Goal: Download file/media

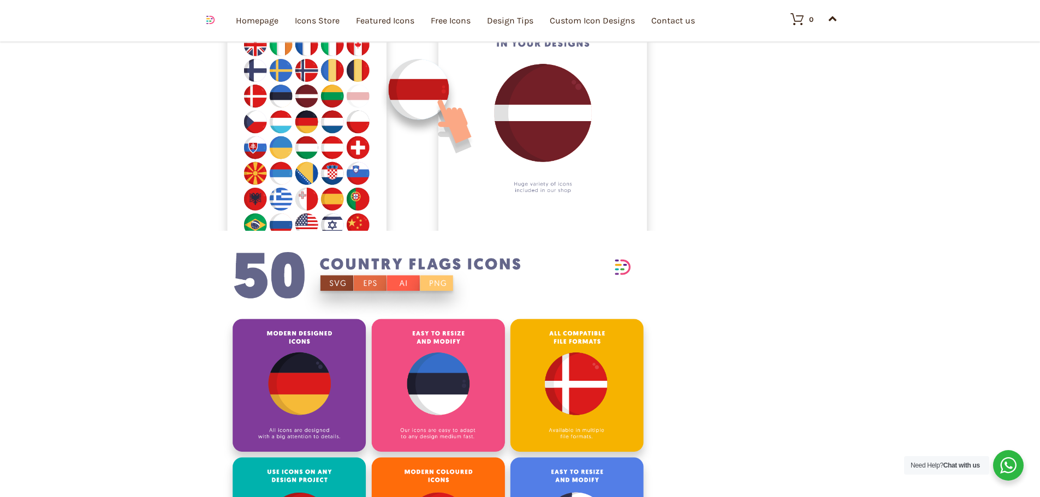
scroll to position [2020, 0]
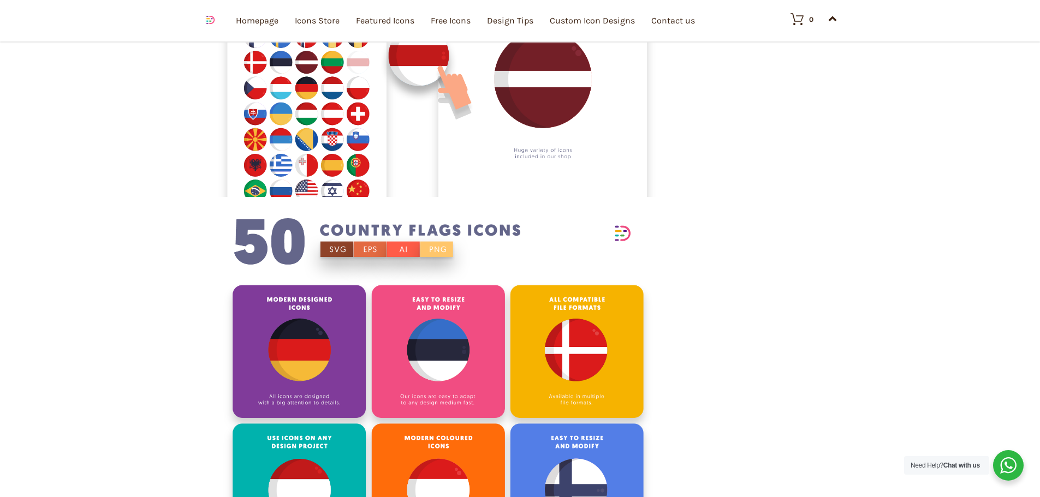
click at [439, 250] on img at bounding box center [439, 356] width 448 height 298
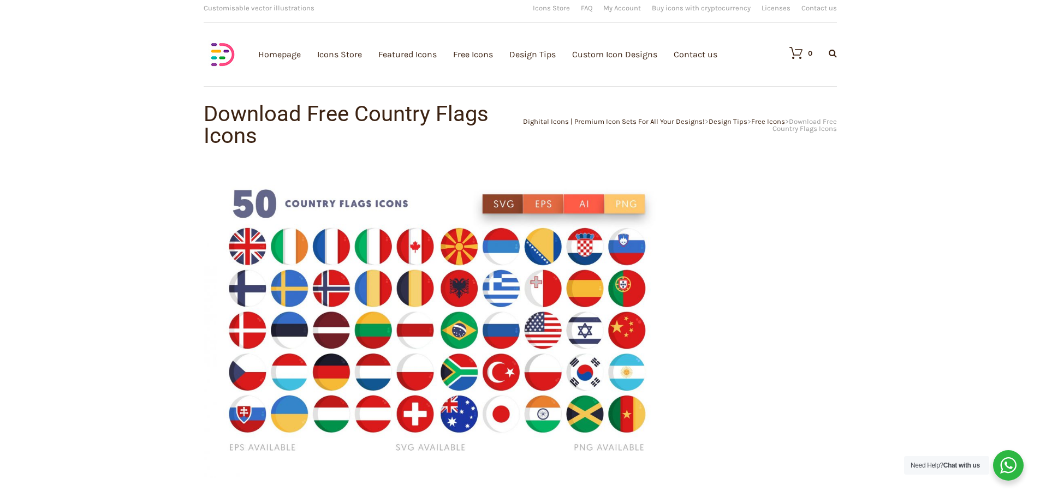
scroll to position [0, 0]
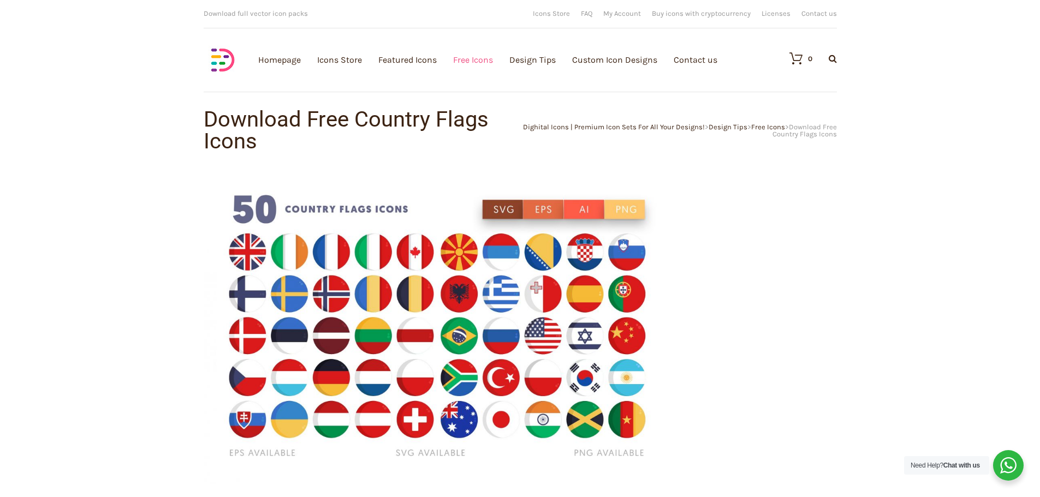
click at [478, 61] on link "Free Icons" at bounding box center [473, 60] width 40 height 120
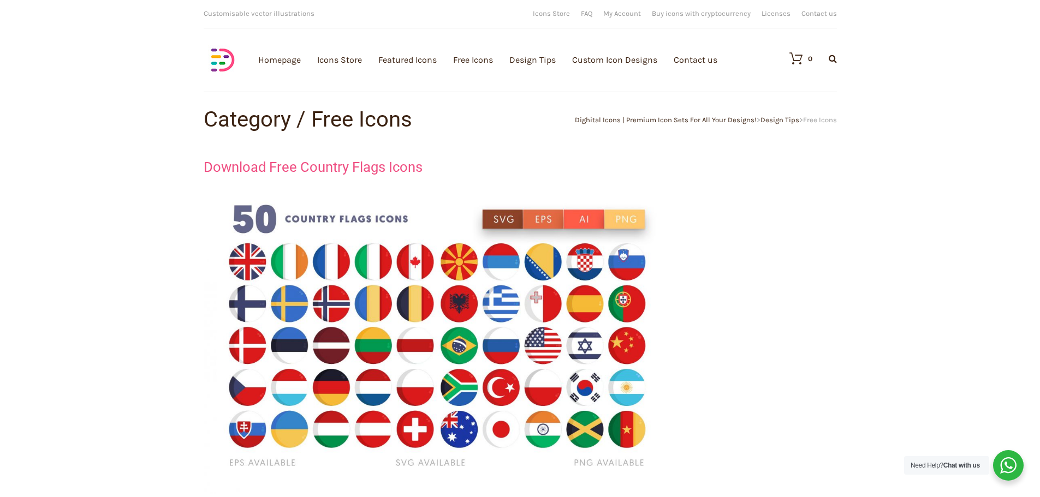
click at [362, 165] on link "Download Free Country Flags Icons" at bounding box center [313, 167] width 219 height 16
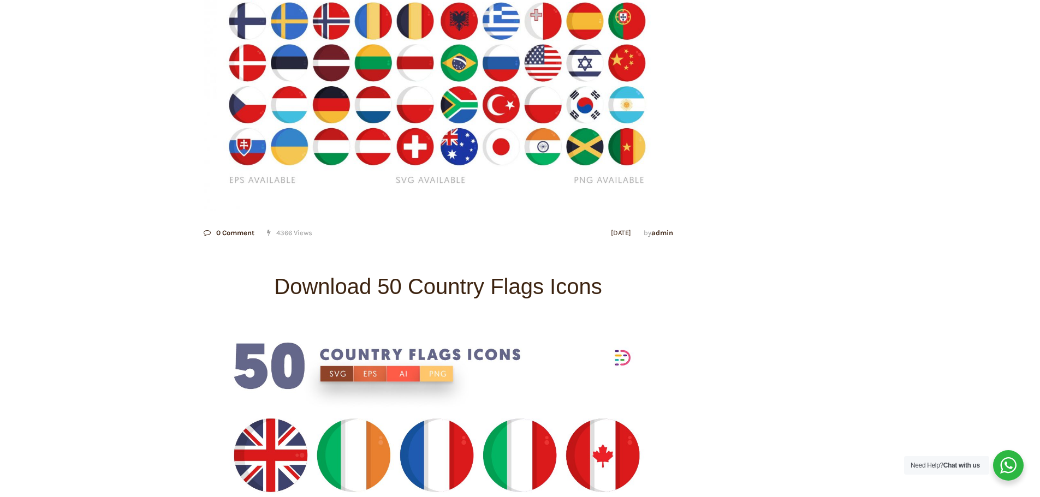
scroll to position [55, 0]
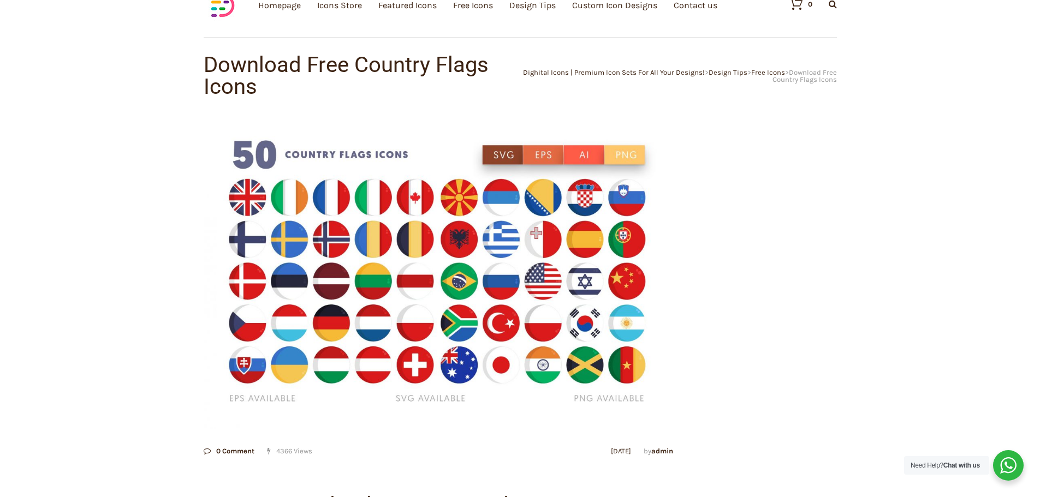
click at [622, 155] on img at bounding box center [438, 273] width 469 height 313
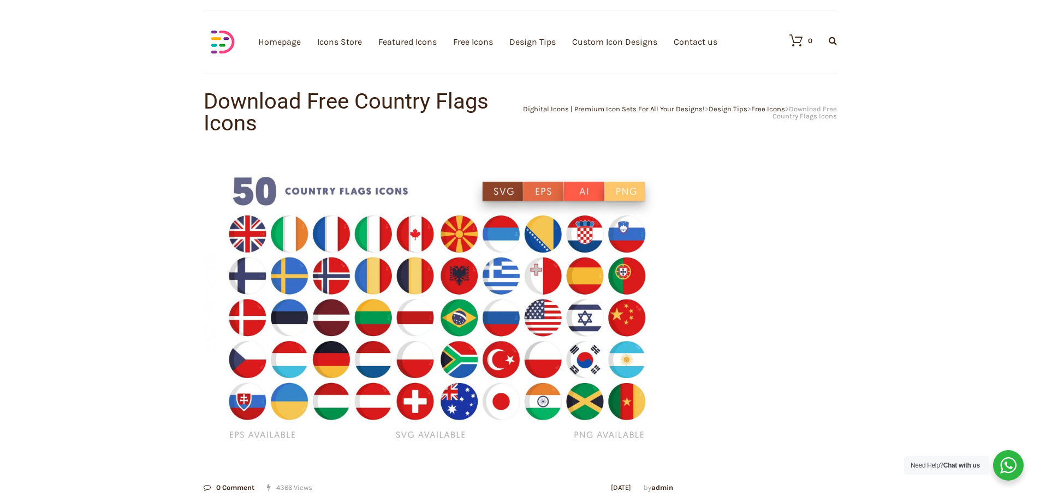
scroll to position [0, 0]
